Goal: Transaction & Acquisition: Purchase product/service

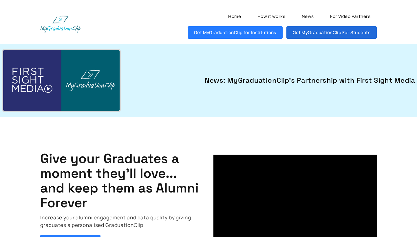
click at [306, 36] on link "Get MyGraduationClip For Students" at bounding box center [331, 32] width 90 height 12
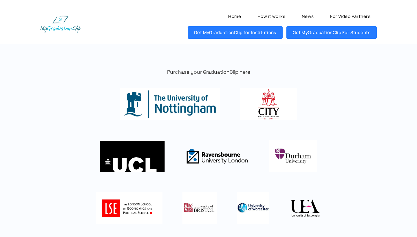
click at [188, 108] on img at bounding box center [170, 104] width 100 height 32
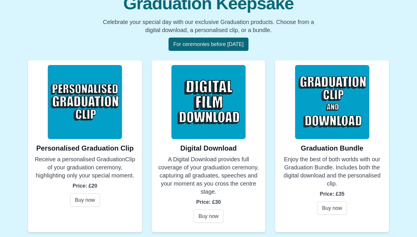
scroll to position [81, 0]
click at [80, 198] on button "Buy now" at bounding box center [85, 200] width 30 height 13
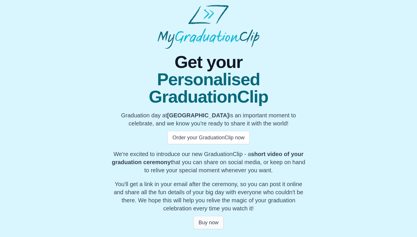
click at [210, 218] on button "Buy now" at bounding box center [208, 222] width 30 height 13
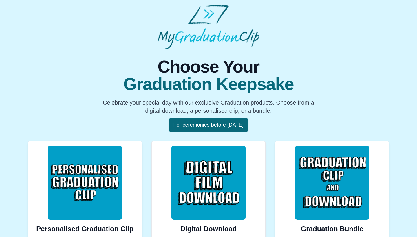
scroll to position [81, 0]
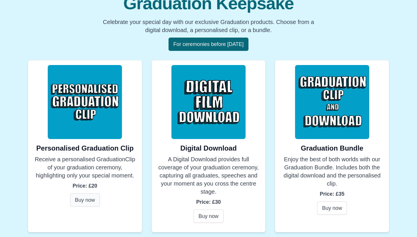
click at [81, 197] on button "Buy now" at bounding box center [85, 200] width 30 height 13
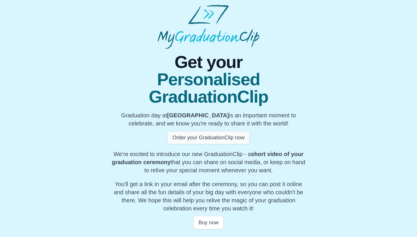
click at [183, 140] on button "Order your GraduationClip now" at bounding box center [208, 137] width 82 height 13
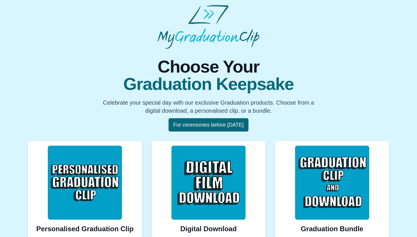
scroll to position [81, 0]
